Goal: Task Accomplishment & Management: Manage account settings

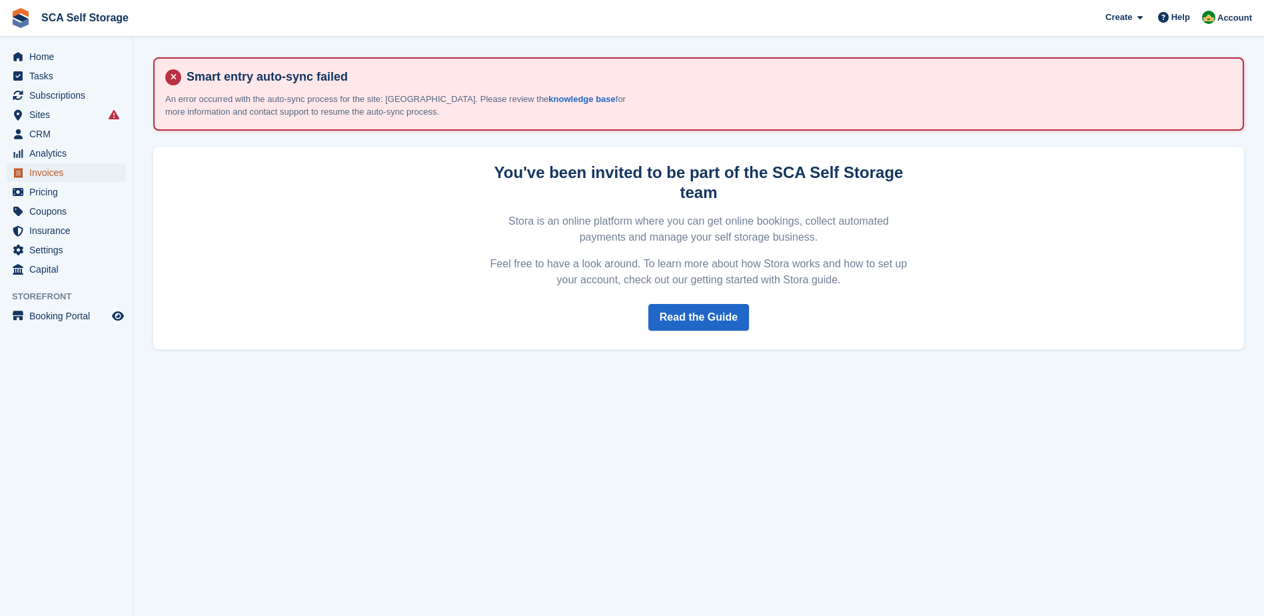
click at [45, 171] on span "Invoices" at bounding box center [69, 172] width 80 height 19
click at [1222, 23] on span "Account" at bounding box center [1235, 17] width 35 height 13
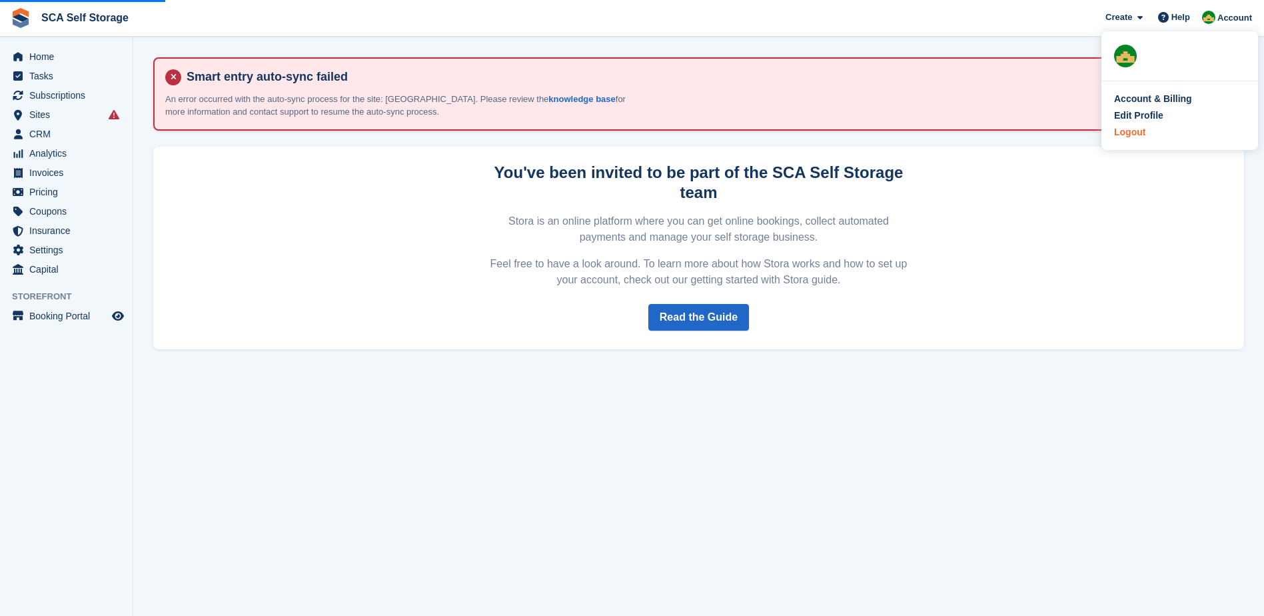
click at [1148, 133] on div "Logout" at bounding box center [1179, 132] width 131 height 14
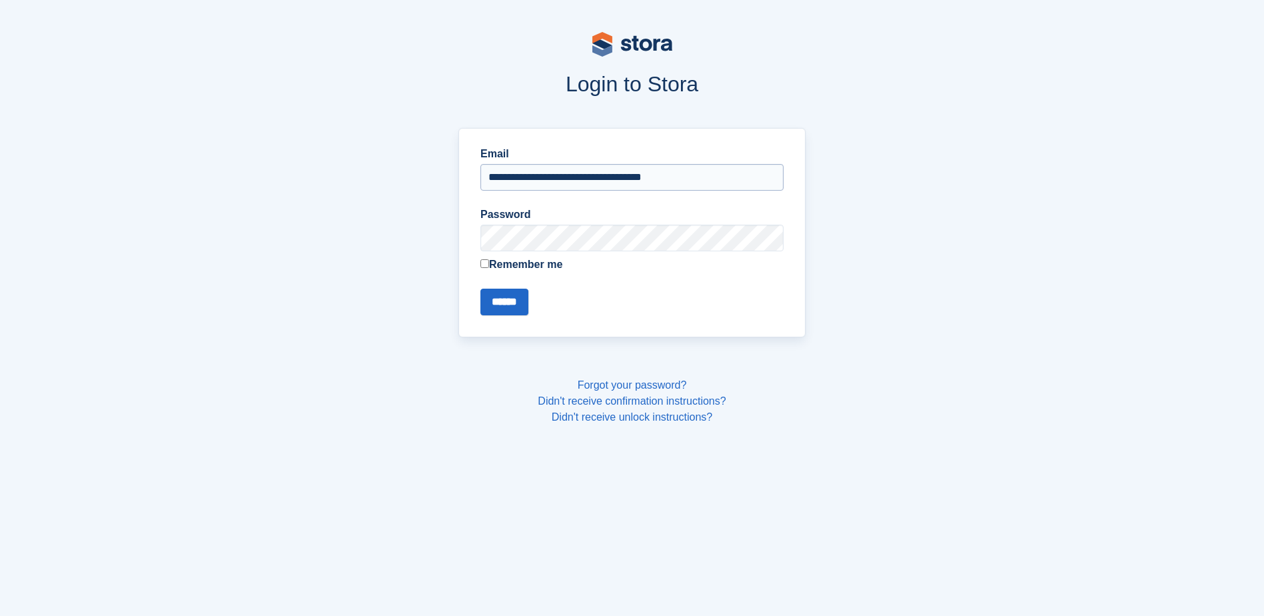
click at [713, 177] on input "**********" at bounding box center [632, 177] width 303 height 27
type input "**********"
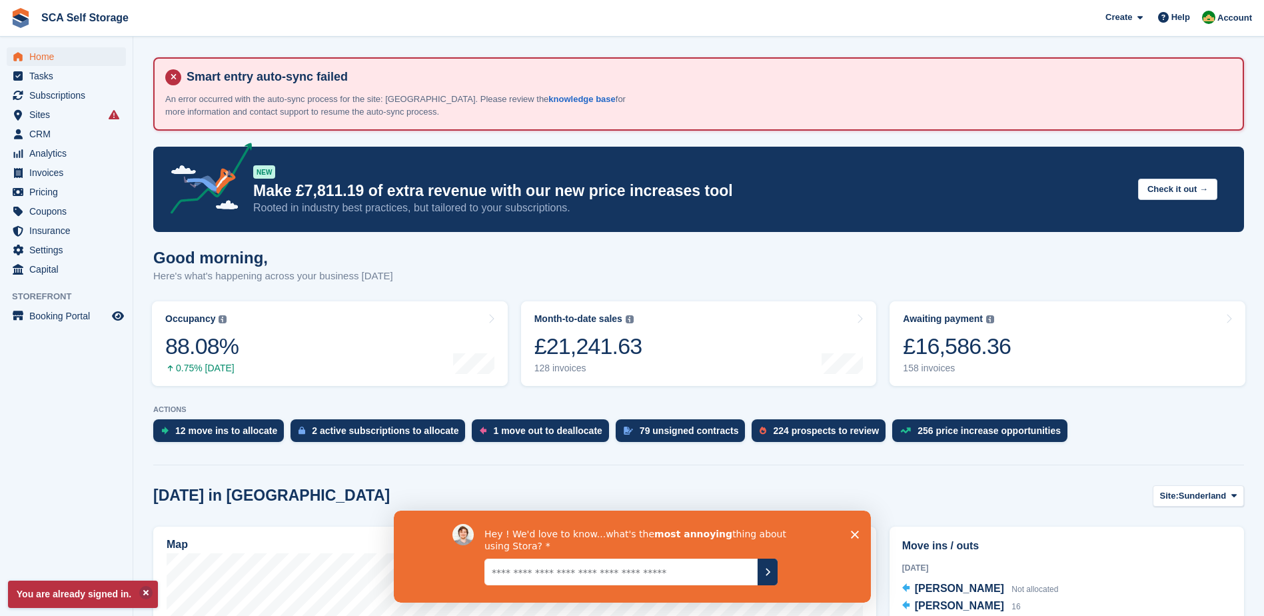
click at [1235, 6] on div "Create Subscription Invoice Contact Deal Discount Page Help Chat Support Submit…" at bounding box center [1179, 18] width 159 height 36
click at [1233, 13] on span "Account" at bounding box center [1235, 17] width 35 height 13
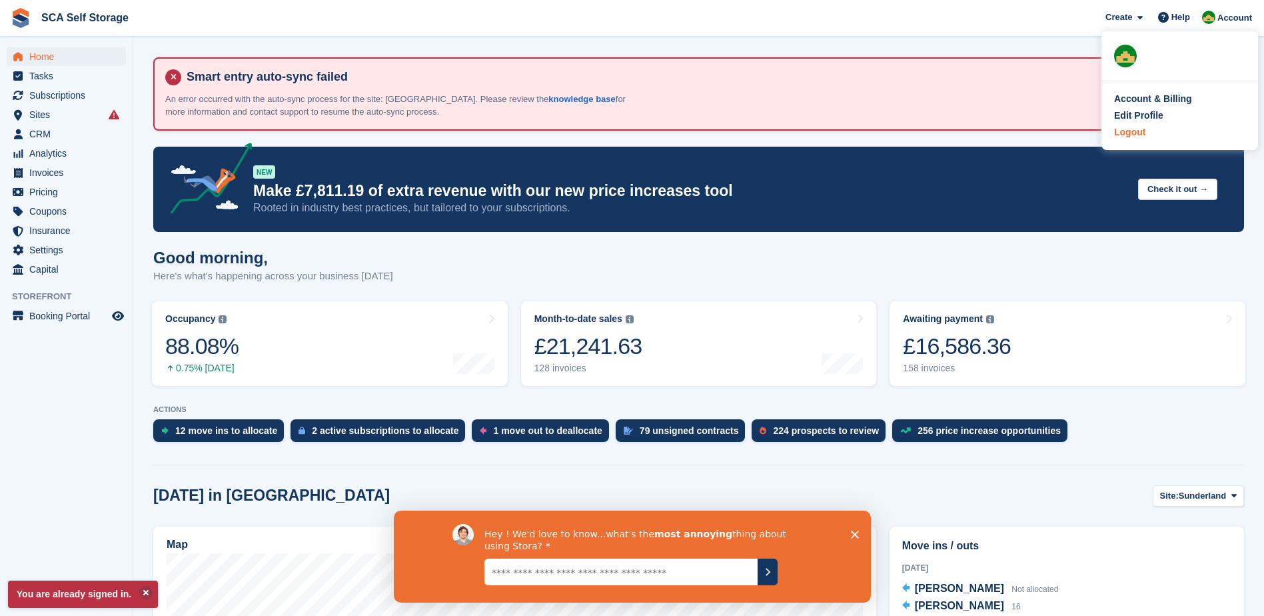
click at [1147, 129] on div "Logout" at bounding box center [1179, 132] width 131 height 14
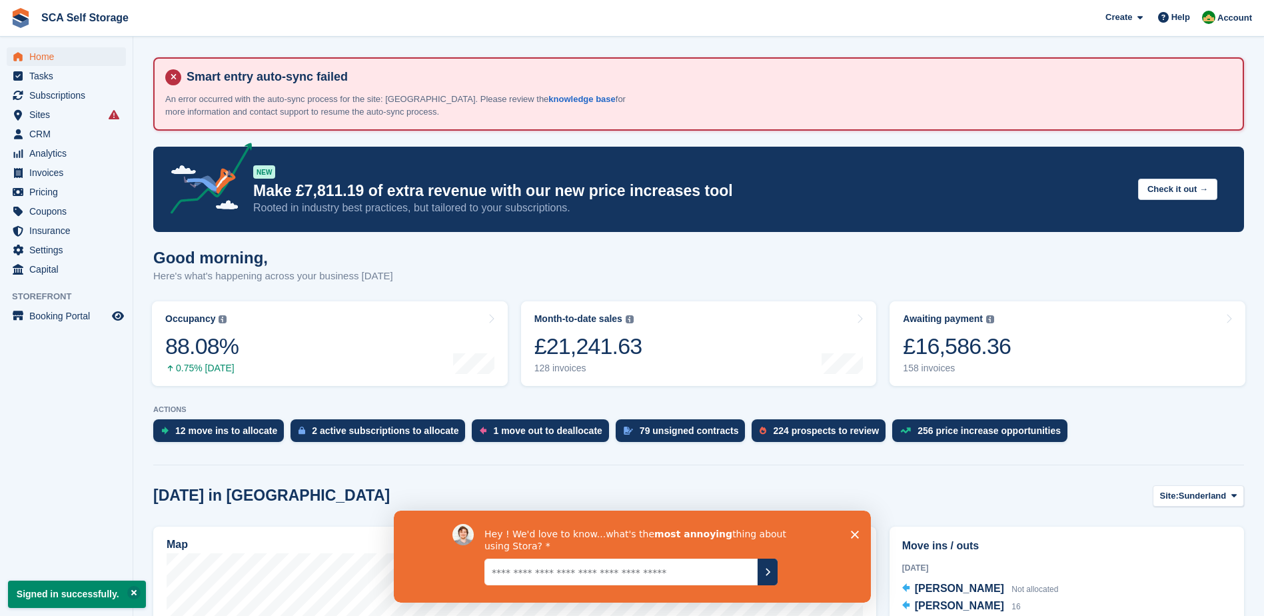
click at [854, 539] on div "Hey ! We'd love to know...what's the most annoying thing about using Stora?" at bounding box center [631, 556] width 477 height 92
click at [1220, 10] on div "Account" at bounding box center [1228, 18] width 59 height 23
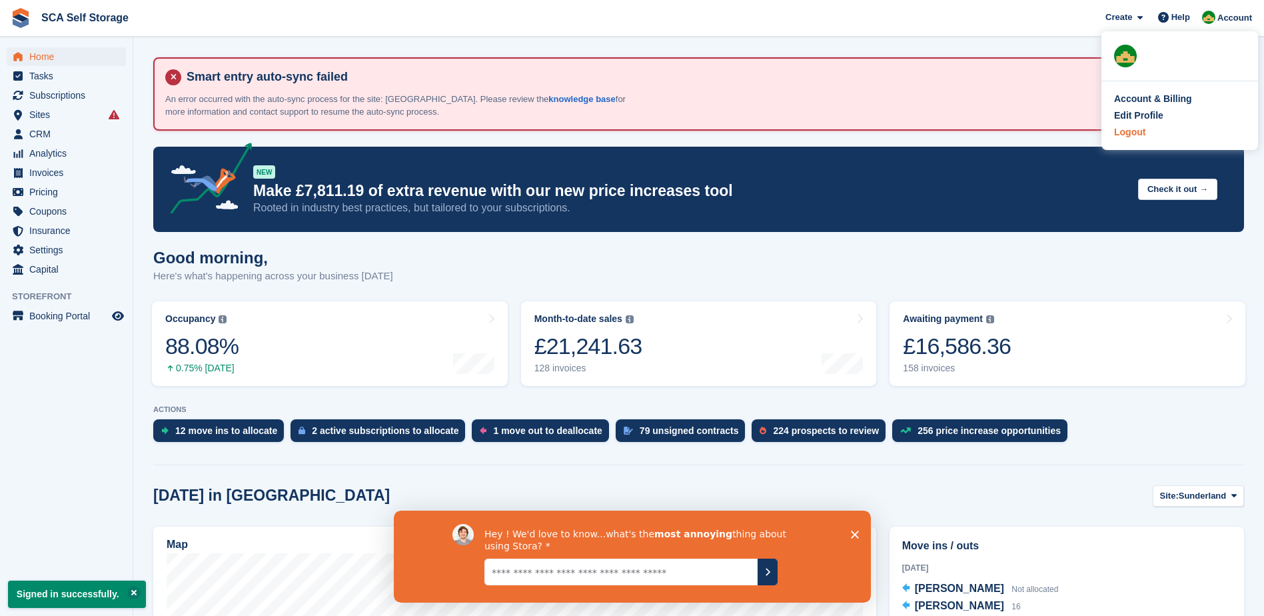
click at [1154, 131] on div "Logout" at bounding box center [1179, 132] width 131 height 14
